Goal: Obtain resource: Obtain resource

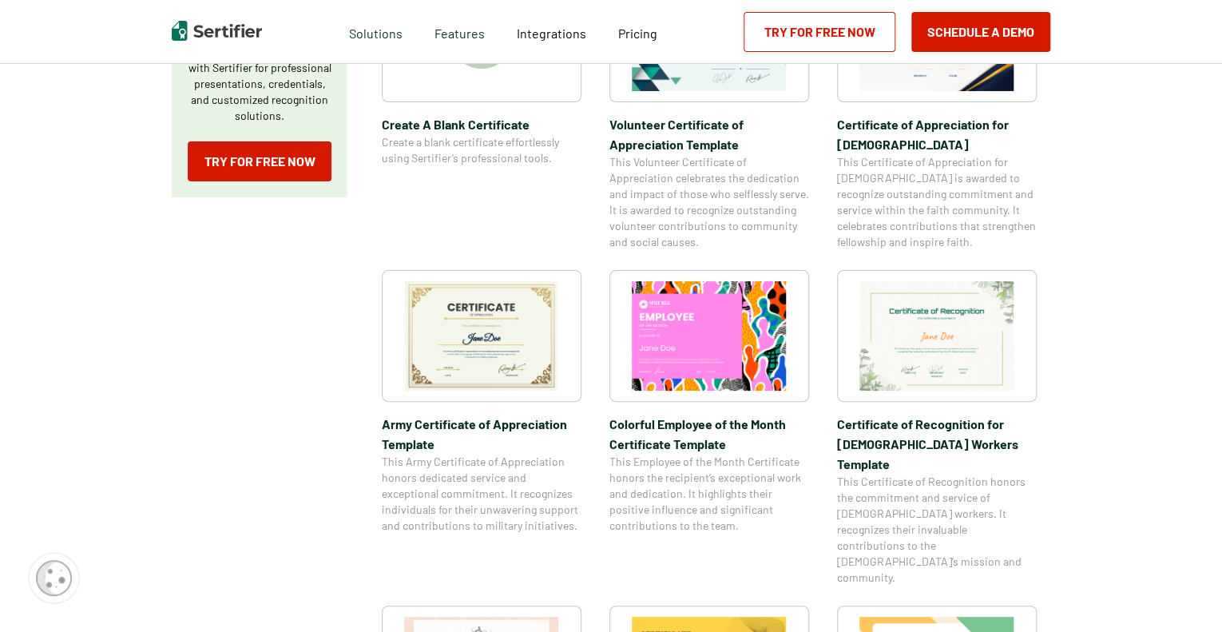
scroll to position [436, 0]
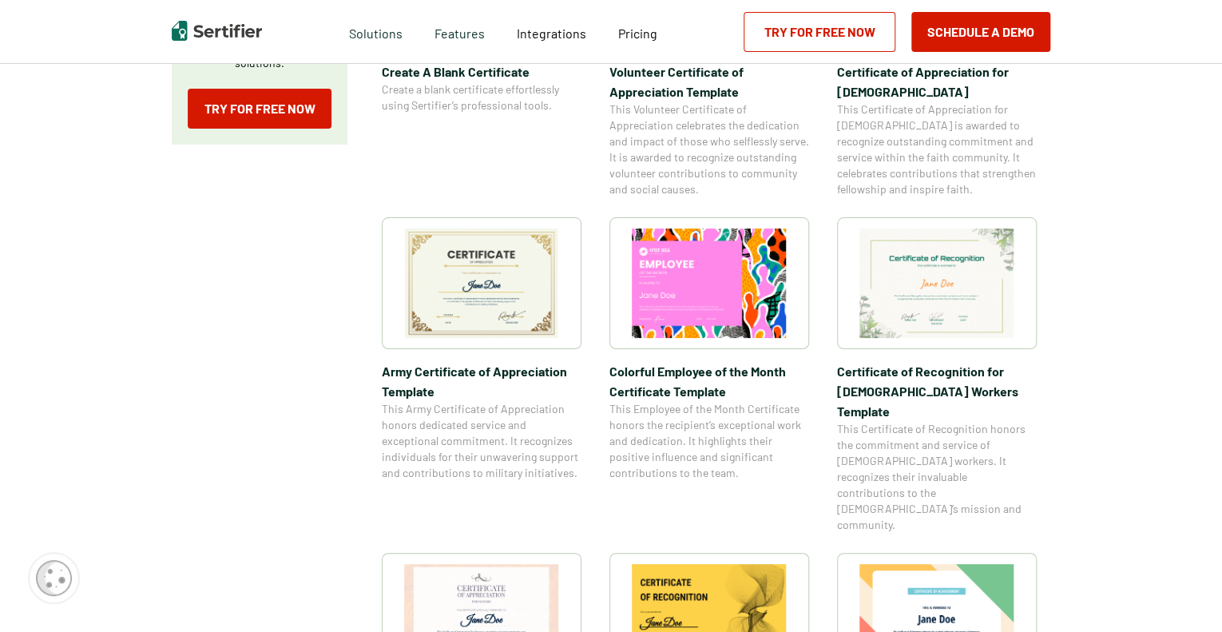
click at [464, 313] on img at bounding box center [481, 282] width 155 height 109
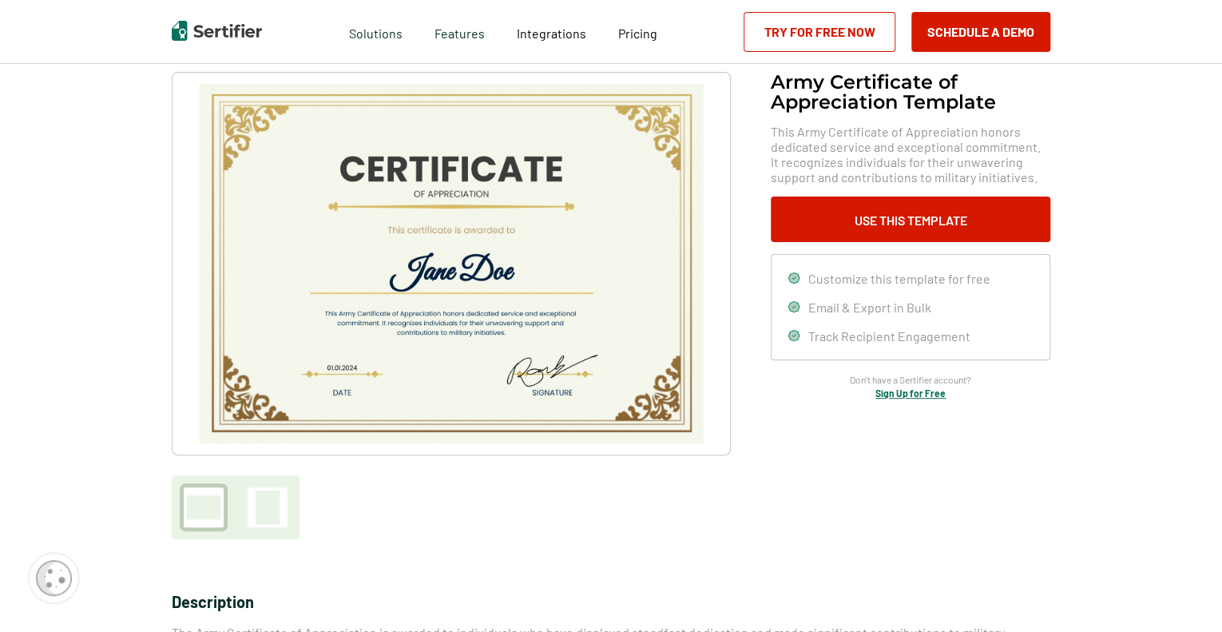
scroll to position [104, 0]
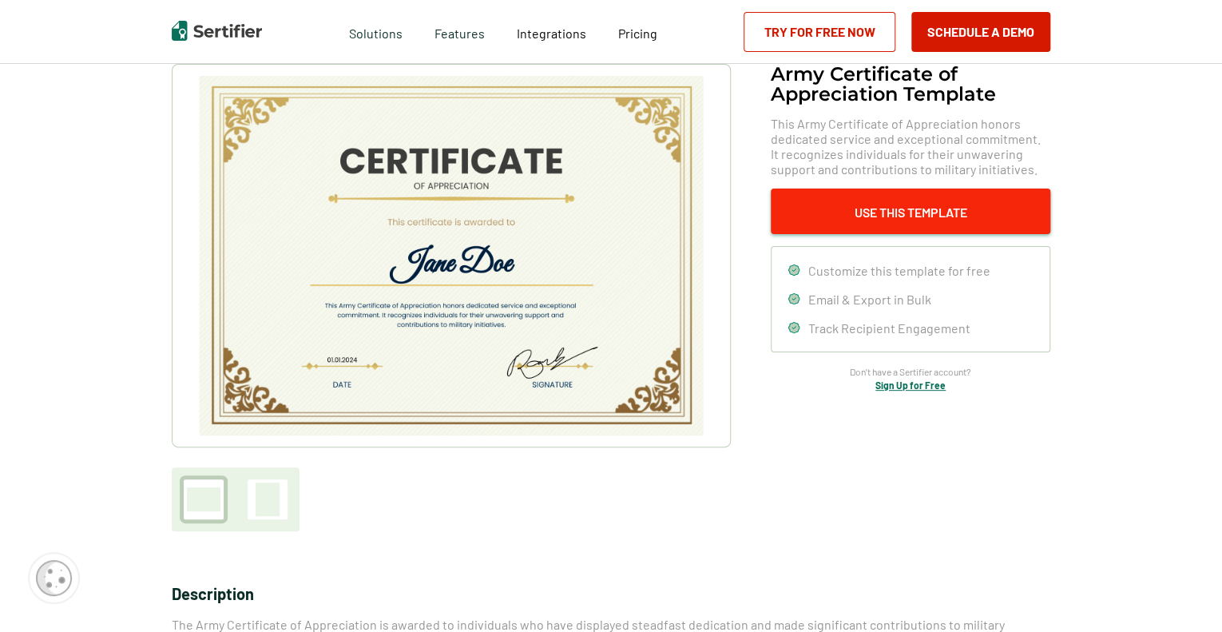
click at [803, 222] on button "Use This Template" at bounding box center [911, 211] width 280 height 46
